Goal: Task Accomplishment & Management: Use online tool/utility

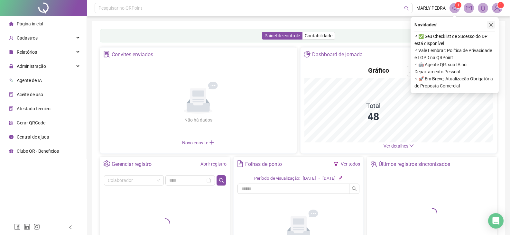
click at [491, 25] on icon "close" at bounding box center [491, 25] width 4 height 4
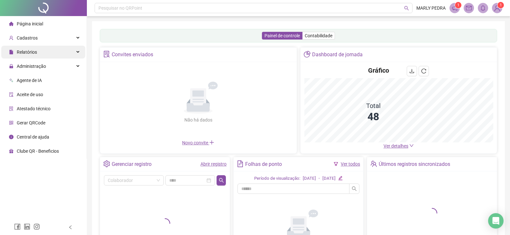
click at [29, 50] on span "Relatórios" at bounding box center [27, 52] width 20 height 5
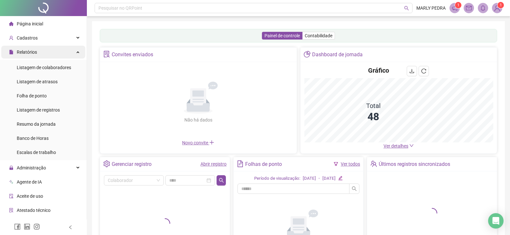
click at [24, 53] on span "Relatórios" at bounding box center [27, 52] width 20 height 5
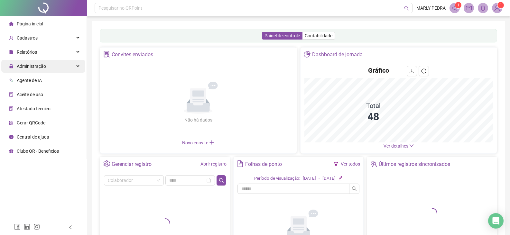
click at [39, 66] on span "Administração" at bounding box center [31, 66] width 29 height 5
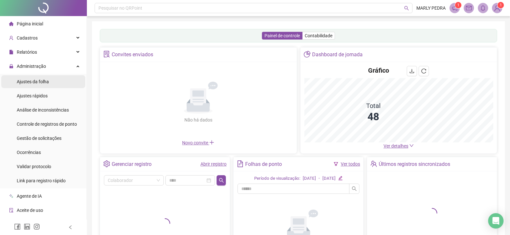
click at [40, 80] on span "Ajustes da folha" at bounding box center [33, 81] width 32 height 5
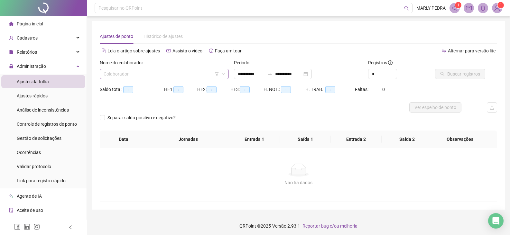
click at [187, 73] on input "search" at bounding box center [161, 74] width 115 height 10
click at [151, 76] on input "search" at bounding box center [161, 74] width 115 height 10
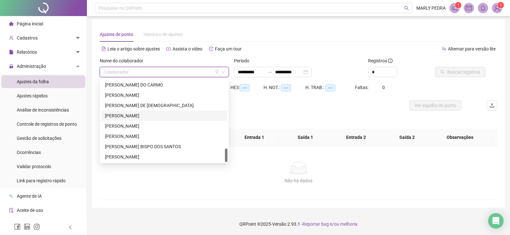
scroll to position [2, 0]
click at [131, 124] on div "TIAGO LUIS BRANDÃO DE ALMEIDA" at bounding box center [164, 125] width 119 height 7
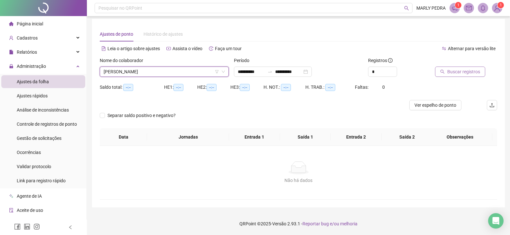
click at [459, 72] on span "Buscar registros" at bounding box center [463, 71] width 33 height 7
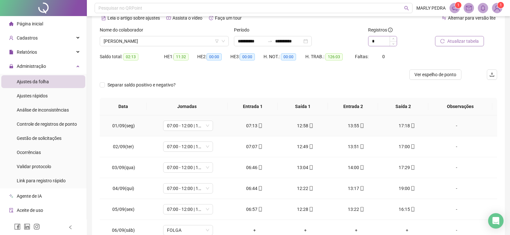
scroll to position [0, 0]
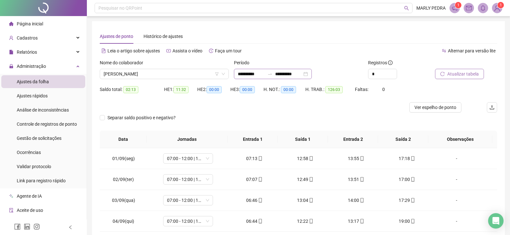
click at [273, 75] on div at bounding box center [270, 73] width 10 height 5
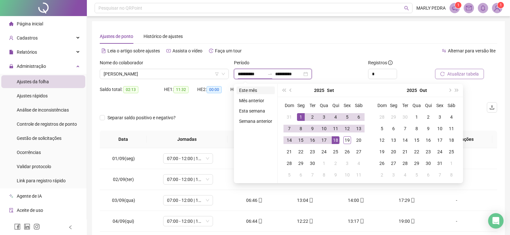
type input "**********"
click at [255, 90] on li "Este mês" at bounding box center [255, 91] width 38 height 8
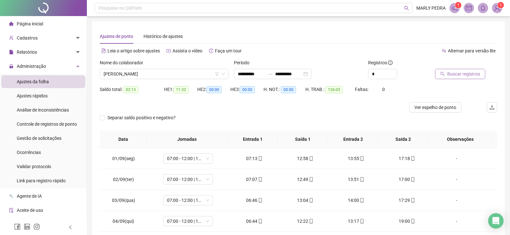
click at [468, 72] on span "Buscar registros" at bounding box center [463, 73] width 33 height 7
click at [188, 69] on span "TIAGO LUIS BRANDÃO DE ALMEIDA" at bounding box center [164, 74] width 121 height 10
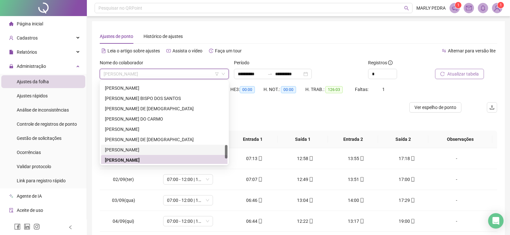
scroll to position [347, 0]
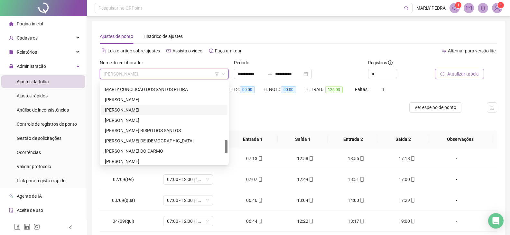
click at [119, 109] on div "MIKAEL VITÓRIO CONCEIÇÃO DOS SANTOS" at bounding box center [164, 109] width 119 height 7
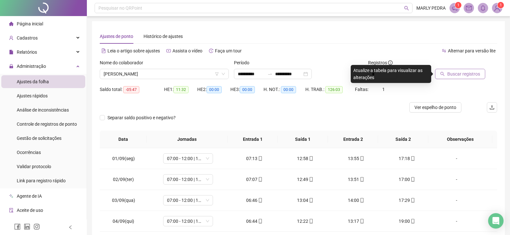
click at [463, 73] on span "Buscar registros" at bounding box center [463, 73] width 33 height 7
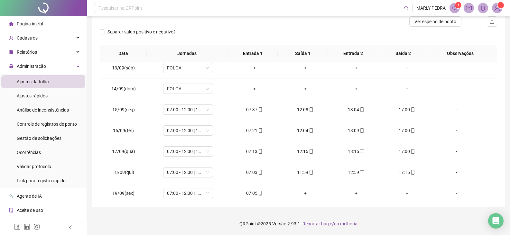
scroll to position [260, 0]
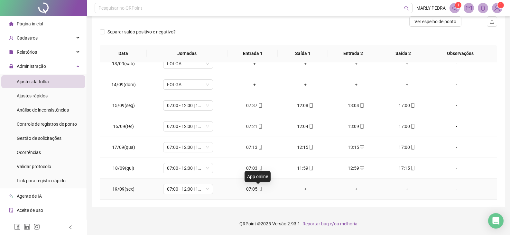
click at [258, 190] on icon "mobile" at bounding box center [260, 189] width 5 height 5
type input "**********"
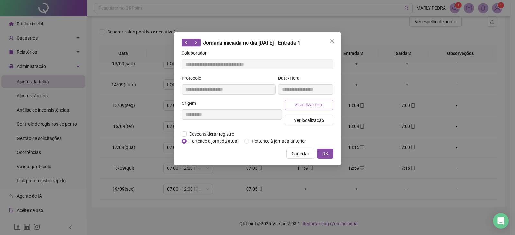
click at [309, 104] on span "Visualizar foto" at bounding box center [308, 104] width 29 height 7
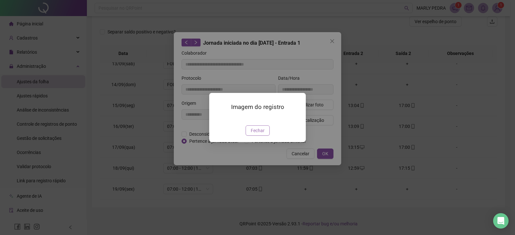
click at [258, 134] on span "Fechar" at bounding box center [258, 130] width 14 height 7
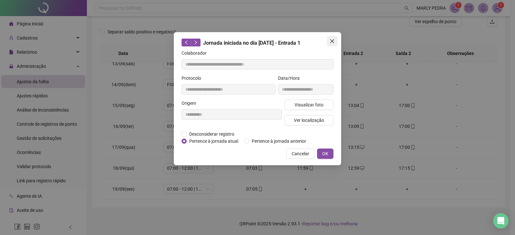
click at [332, 39] on icon "close" at bounding box center [331, 41] width 5 height 5
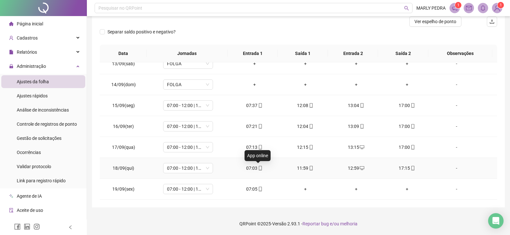
click at [258, 169] on icon "mobile" at bounding box center [260, 168] width 5 height 5
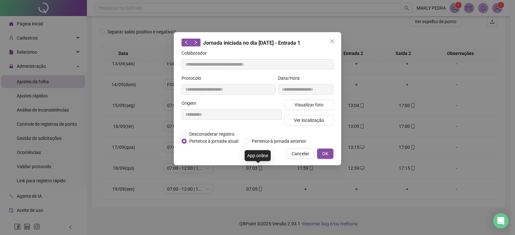
type input "**********"
click at [306, 104] on span "Visualizar foto" at bounding box center [308, 104] width 29 height 7
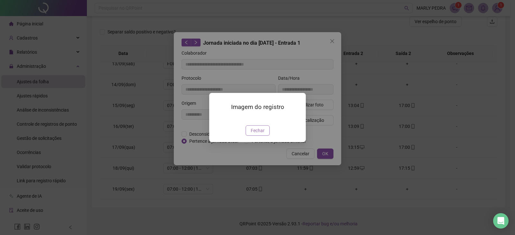
click at [257, 134] on span "Fechar" at bounding box center [258, 130] width 14 height 7
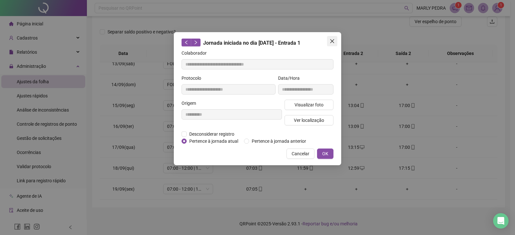
click at [332, 40] on icon "close" at bounding box center [331, 41] width 5 height 5
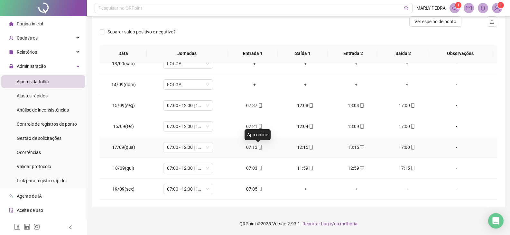
click at [259, 146] on icon "mobile" at bounding box center [260, 147] width 3 height 5
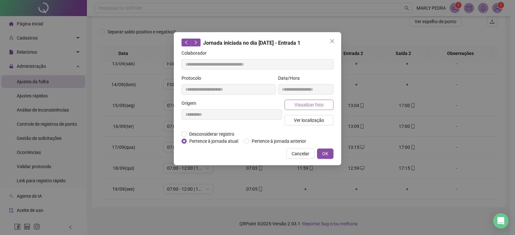
type input "**********"
click at [308, 105] on span "Visualizar foto" at bounding box center [308, 104] width 29 height 7
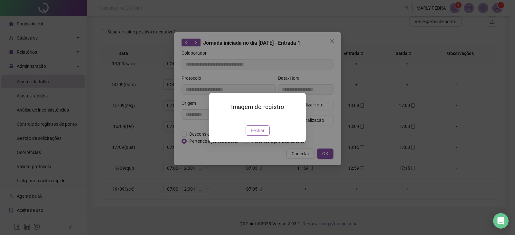
click at [255, 134] on span "Fechar" at bounding box center [258, 130] width 14 height 7
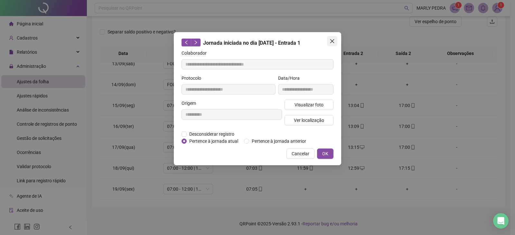
click at [332, 40] on icon "close" at bounding box center [331, 41] width 5 height 5
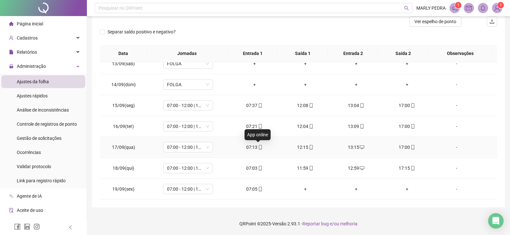
click at [259, 147] on icon "mobile" at bounding box center [260, 147] width 5 height 5
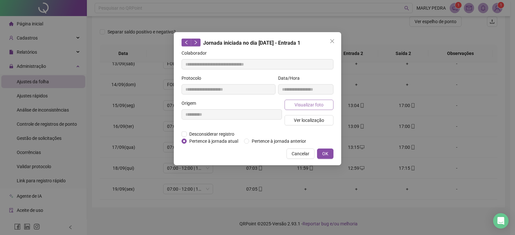
click at [305, 104] on span "Visualizar foto" at bounding box center [308, 104] width 29 height 7
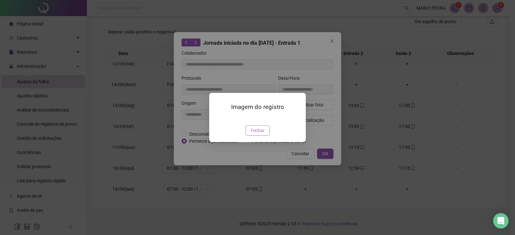
click at [263, 134] on span "Fechar" at bounding box center [258, 130] width 14 height 7
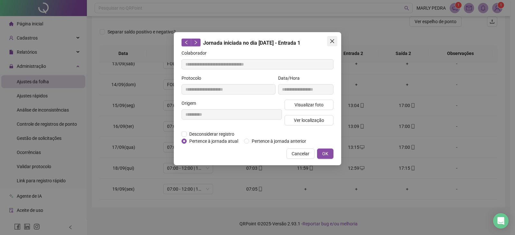
click at [333, 38] on button "Close" at bounding box center [332, 41] width 10 height 10
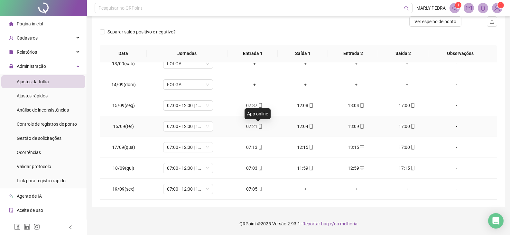
click at [259, 125] on icon "mobile" at bounding box center [260, 126] width 5 height 5
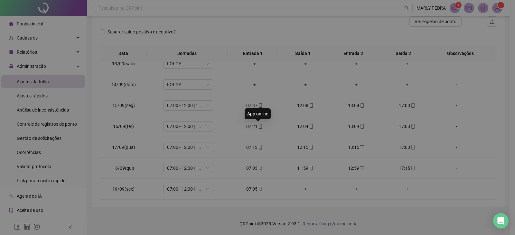
type input "**********"
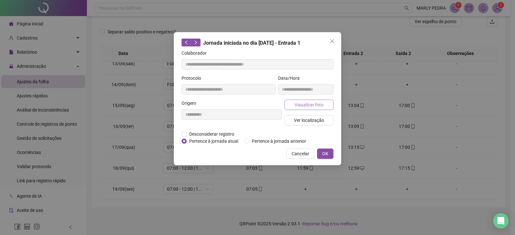
click at [311, 103] on span "Visualizar foto" at bounding box center [308, 104] width 29 height 7
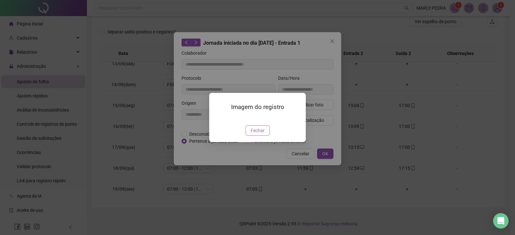
click at [257, 134] on span "Fechar" at bounding box center [258, 130] width 14 height 7
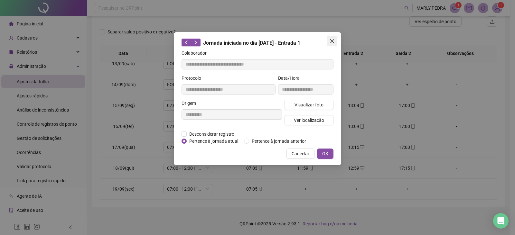
click at [332, 40] on icon "close" at bounding box center [331, 41] width 5 height 5
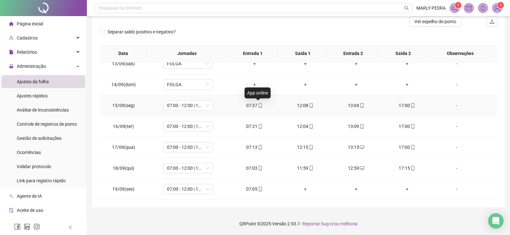
click at [258, 105] on icon "mobile" at bounding box center [260, 105] width 5 height 5
type input "**********"
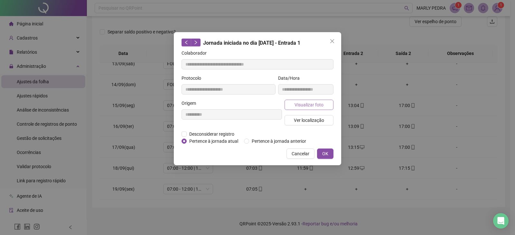
click at [307, 103] on span "Visualizar foto" at bounding box center [308, 104] width 29 height 7
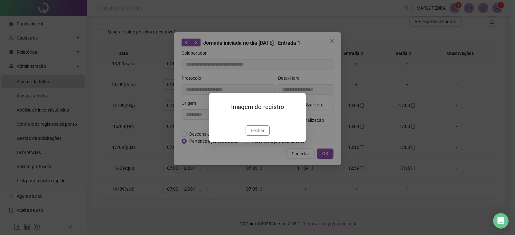
click at [258, 134] on span "Fechar" at bounding box center [258, 130] width 14 height 7
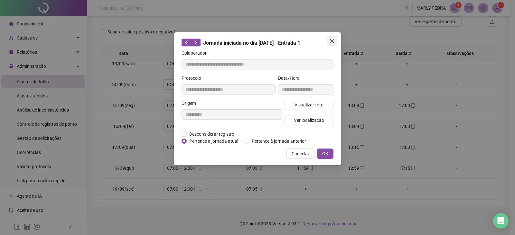
click at [333, 39] on icon "close" at bounding box center [331, 41] width 5 height 5
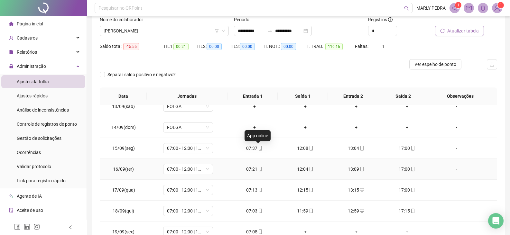
scroll to position [86, 0]
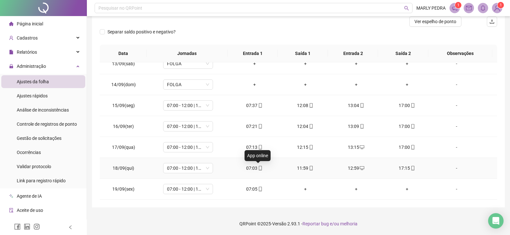
click at [259, 167] on icon "mobile" at bounding box center [260, 168] width 5 height 5
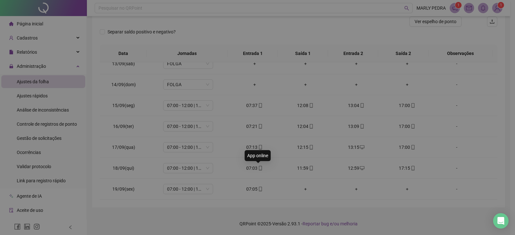
type input "**********"
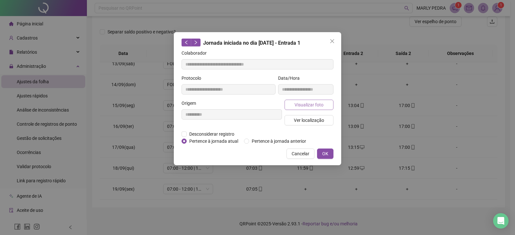
click at [303, 105] on span "Visualizar foto" at bounding box center [308, 104] width 29 height 7
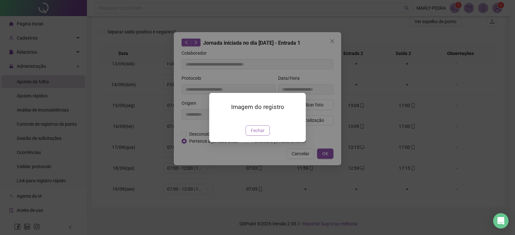
click at [256, 134] on span "Fechar" at bounding box center [258, 130] width 14 height 7
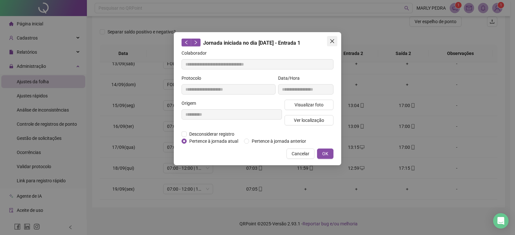
click at [332, 40] on icon "close" at bounding box center [331, 41] width 5 height 5
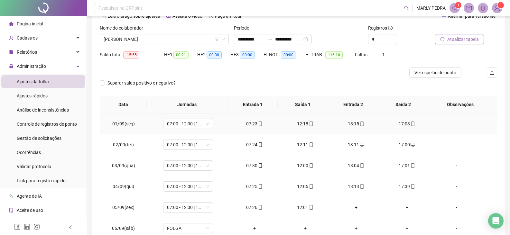
scroll to position [0, 0]
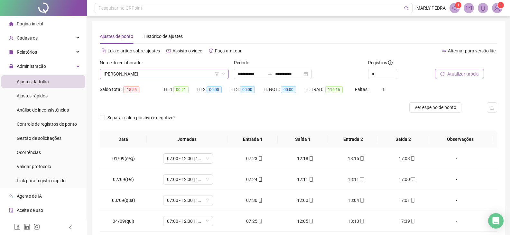
click at [222, 73] on icon "down" at bounding box center [223, 74] width 3 height 2
click at [188, 76] on span "MIKAEL VITÓRIO CONCEIÇÃO DOS SANTOS" at bounding box center [164, 74] width 121 height 10
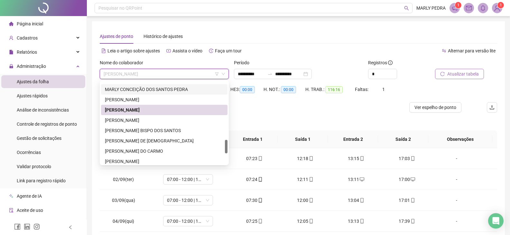
scroll to position [380, 0]
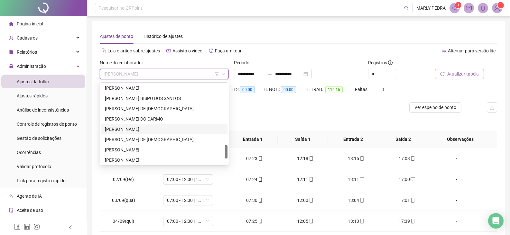
click at [140, 127] on div "REGINALDO SILVA DO ESPÍRITO SANTOS" at bounding box center [164, 129] width 119 height 7
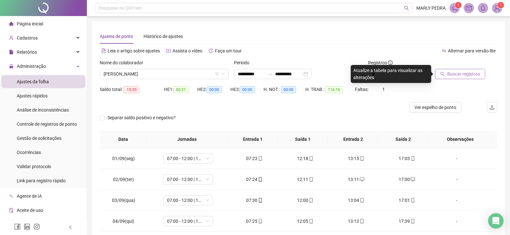
click at [451, 71] on span "Buscar registros" at bounding box center [463, 73] width 33 height 7
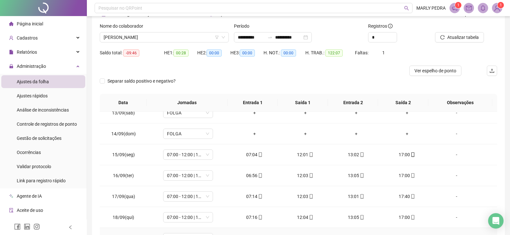
scroll to position [86, 0]
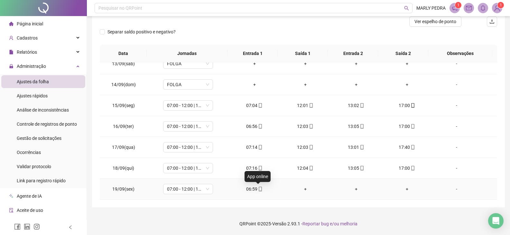
click at [259, 189] on icon "mobile" at bounding box center [260, 189] width 5 height 5
type input "**********"
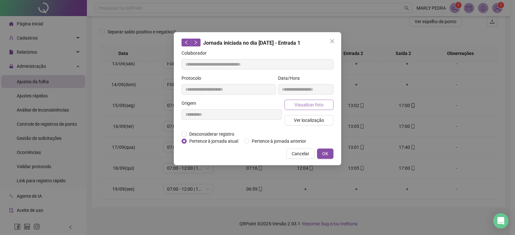
click at [306, 105] on span "Visualizar foto" at bounding box center [308, 104] width 29 height 7
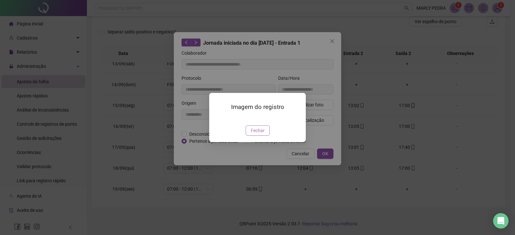
click at [260, 134] on span "Fechar" at bounding box center [258, 130] width 14 height 7
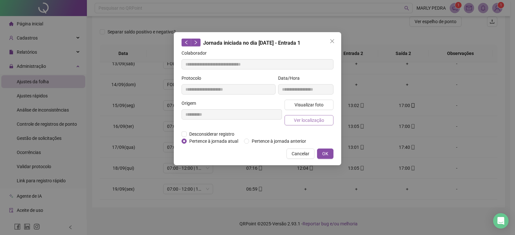
click at [305, 121] on span "Ver localização" at bounding box center [309, 120] width 30 height 7
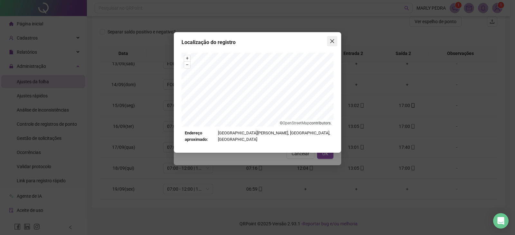
click at [331, 40] on icon "close" at bounding box center [331, 41] width 5 height 5
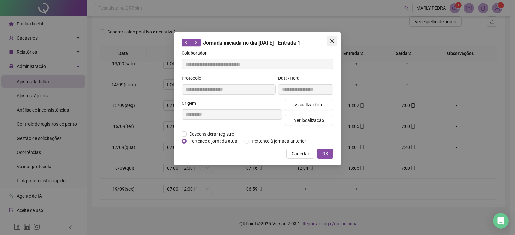
click at [330, 40] on icon "close" at bounding box center [332, 41] width 4 height 4
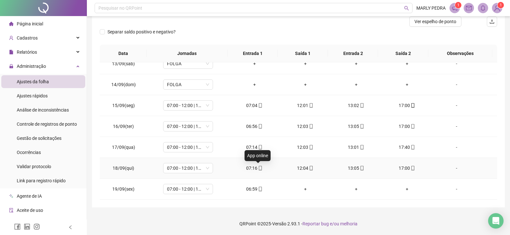
click at [258, 167] on icon "mobile" at bounding box center [260, 168] width 5 height 5
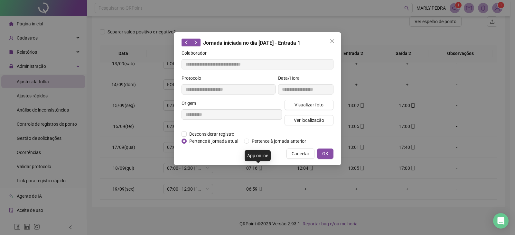
type input "**********"
click at [307, 105] on span "Visualizar foto" at bounding box center [308, 104] width 29 height 7
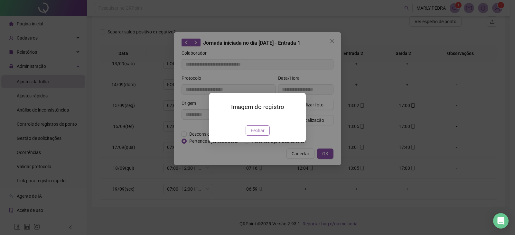
click at [255, 134] on span "Fechar" at bounding box center [258, 130] width 14 height 7
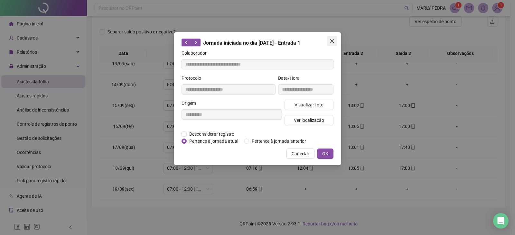
click at [332, 40] on icon "close" at bounding box center [331, 41] width 5 height 5
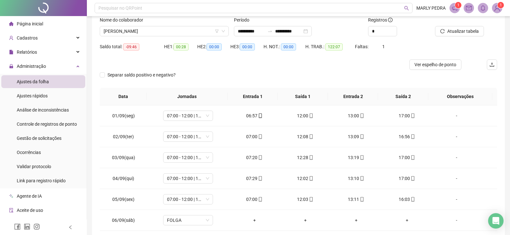
scroll to position [0, 0]
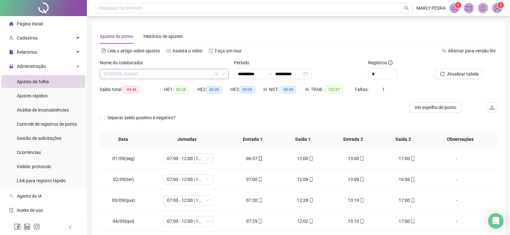
click at [196, 74] on span "REGINALDO SILVA DO ESPÍRITO SANTOS" at bounding box center [164, 74] width 121 height 10
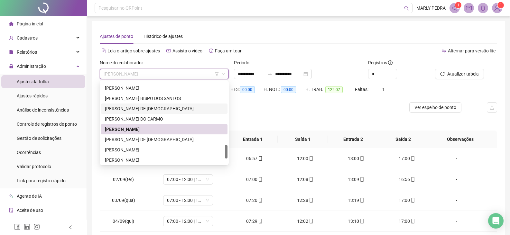
click at [123, 107] on div "RAFAEL AZEVEDO DE JESUS" at bounding box center [164, 108] width 119 height 7
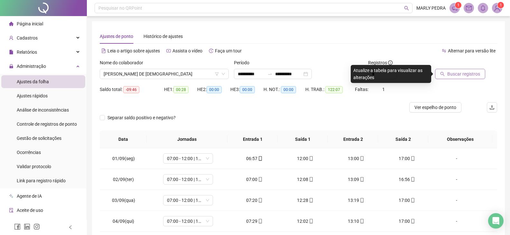
click at [458, 73] on span "Buscar registros" at bounding box center [463, 73] width 33 height 7
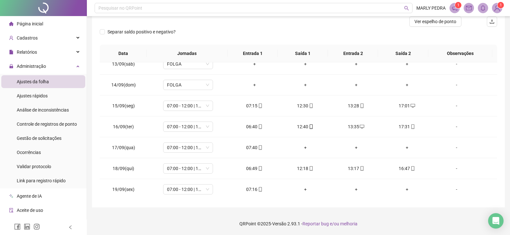
scroll to position [260, 0]
click at [259, 189] on icon "mobile" at bounding box center [260, 189] width 5 height 5
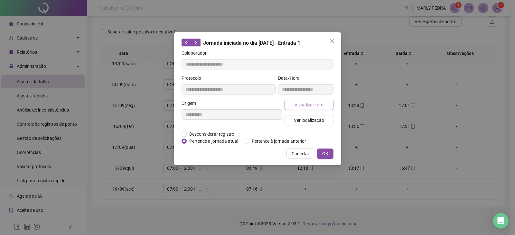
click at [304, 102] on span "Visualizar foto" at bounding box center [308, 104] width 29 height 7
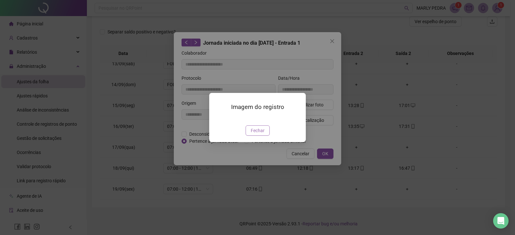
click at [261, 134] on span "Fechar" at bounding box center [258, 130] width 14 height 7
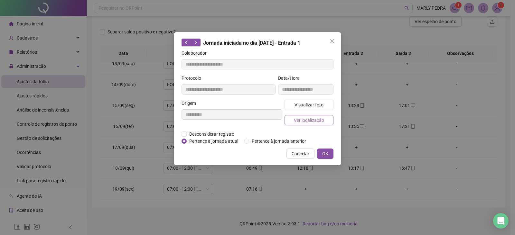
click at [305, 119] on span "Ver localização" at bounding box center [309, 120] width 30 height 7
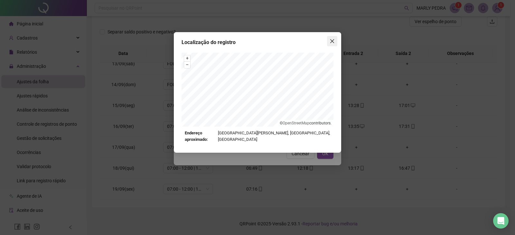
click at [332, 41] on icon "close" at bounding box center [332, 41] width 4 height 4
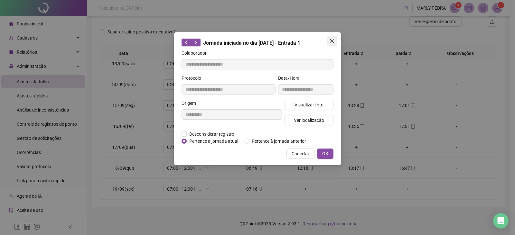
click at [333, 41] on icon "close" at bounding box center [332, 41] width 4 height 4
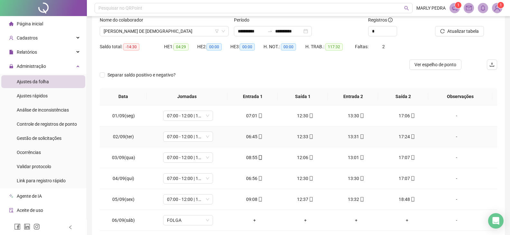
scroll to position [0, 0]
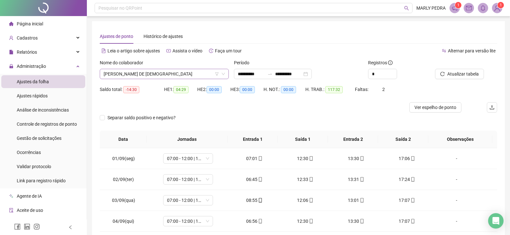
click at [168, 71] on span "RAFAEL AZEVEDO DE JESUS" at bounding box center [164, 74] width 121 height 10
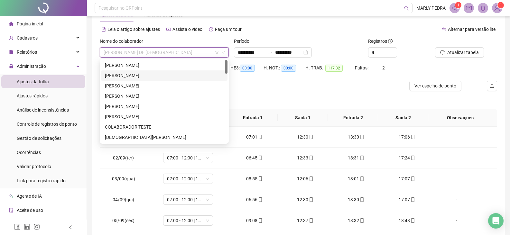
scroll to position [32, 0]
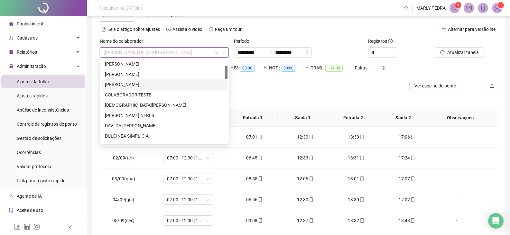
click at [151, 83] on div "CAMILA FRANCO SANTOS" at bounding box center [164, 84] width 119 height 7
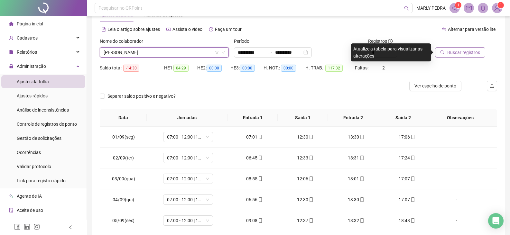
click at [453, 52] on span "Buscar registros" at bounding box center [463, 52] width 33 height 7
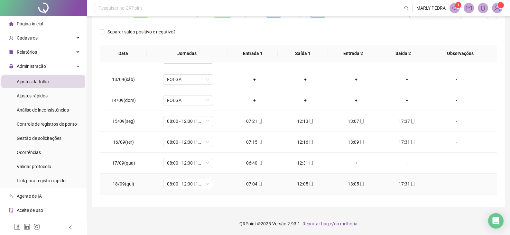
scroll to position [260, 0]
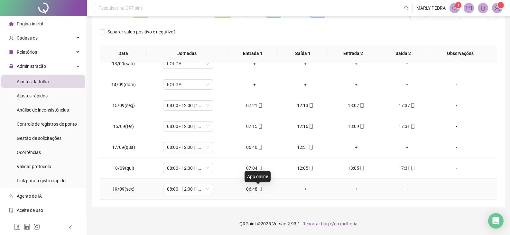
click at [259, 189] on icon "mobile" at bounding box center [260, 189] width 5 height 5
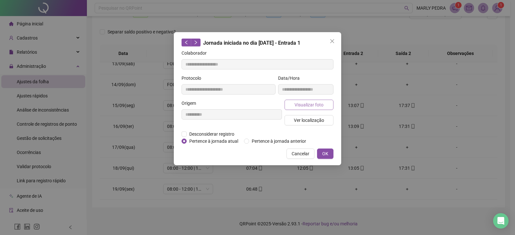
type input "**********"
click at [306, 106] on span "Visualizar foto" at bounding box center [308, 104] width 29 height 7
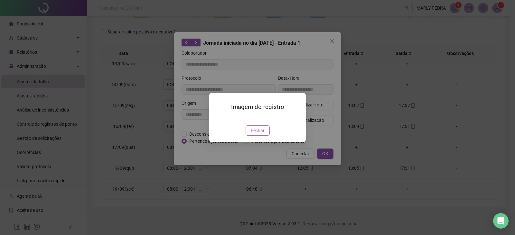
click at [259, 134] on span "Fechar" at bounding box center [258, 130] width 14 height 7
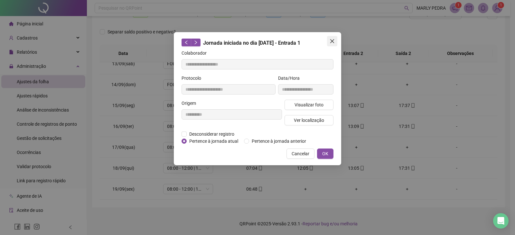
click at [332, 40] on icon "close" at bounding box center [331, 41] width 5 height 5
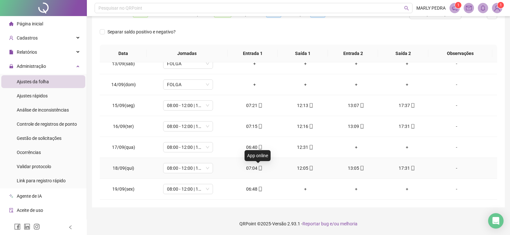
click at [258, 168] on icon "mobile" at bounding box center [260, 168] width 5 height 5
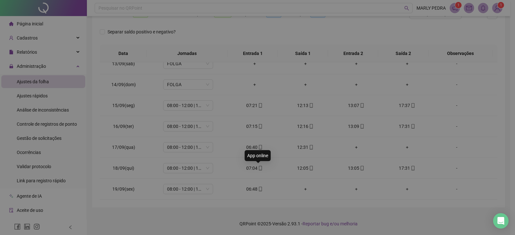
type input "**********"
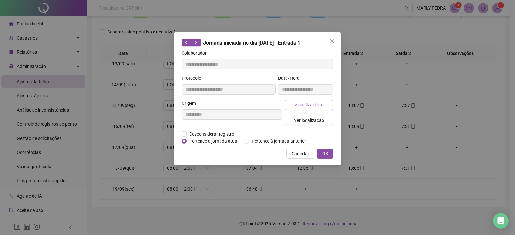
click at [310, 104] on span "Visualizar foto" at bounding box center [308, 104] width 29 height 7
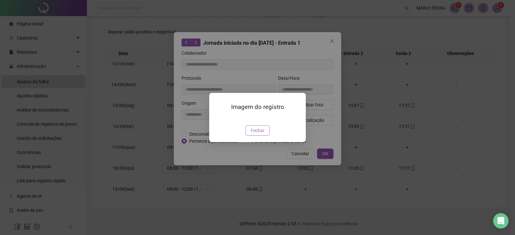
click at [260, 134] on span "Fechar" at bounding box center [258, 130] width 14 height 7
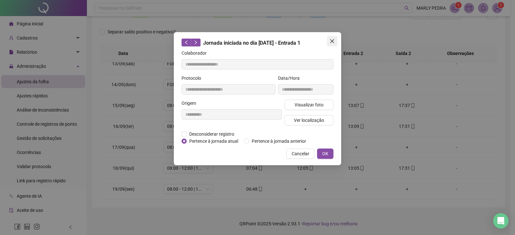
click at [333, 41] on icon "close" at bounding box center [332, 41] width 4 height 4
